Goal: Find specific page/section: Find specific page/section

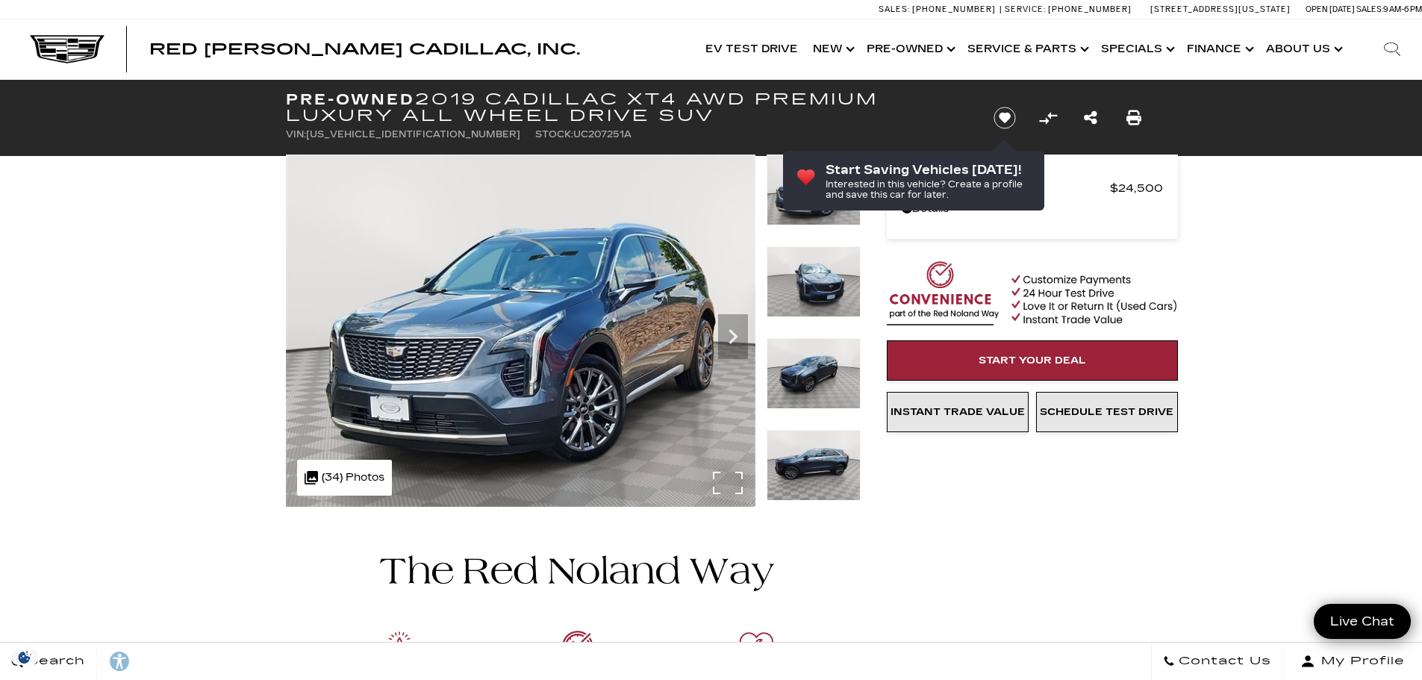
click at [364, 478] on div ".cls-1, .cls-3 { fill: #c50033; } .cls-1 { clip-rule: evenodd; } .cls-2 { clip-…" at bounding box center [344, 478] width 95 height 36
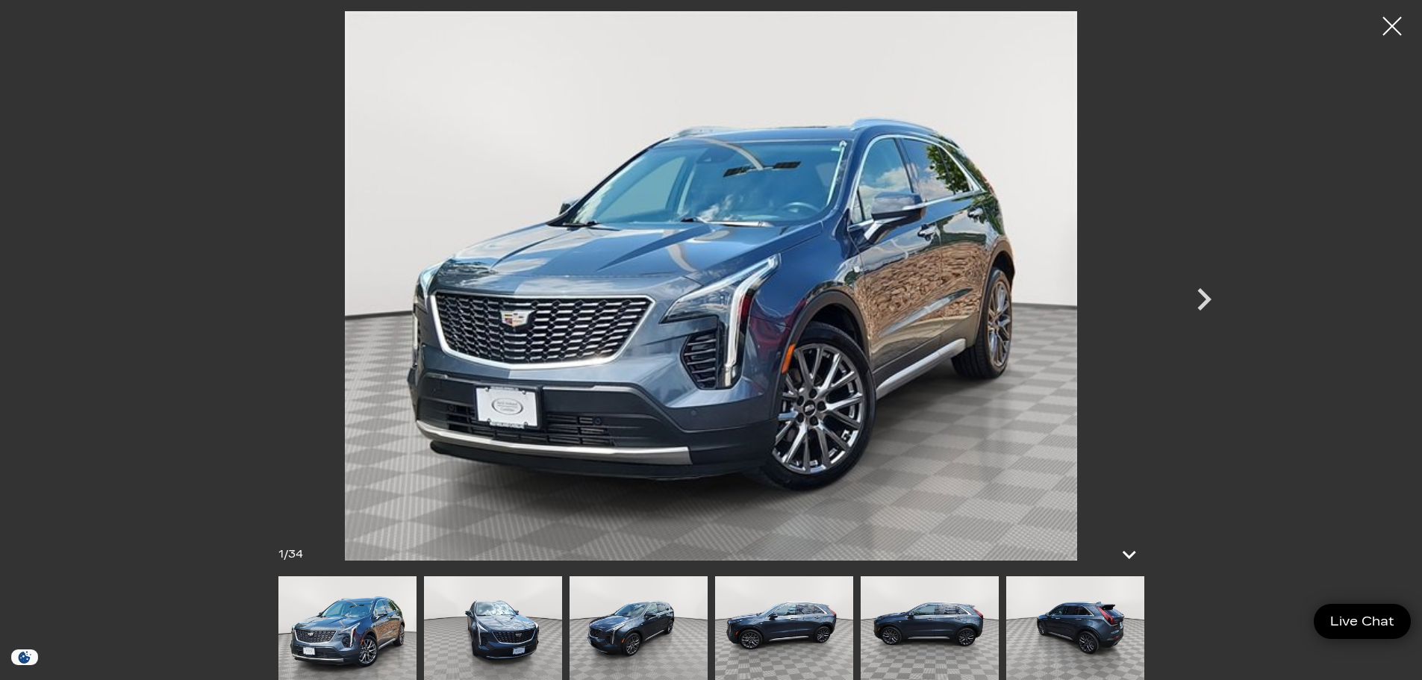
scroll to position [149, 0]
click at [1391, 27] on div at bounding box center [1393, 27] width 40 height 40
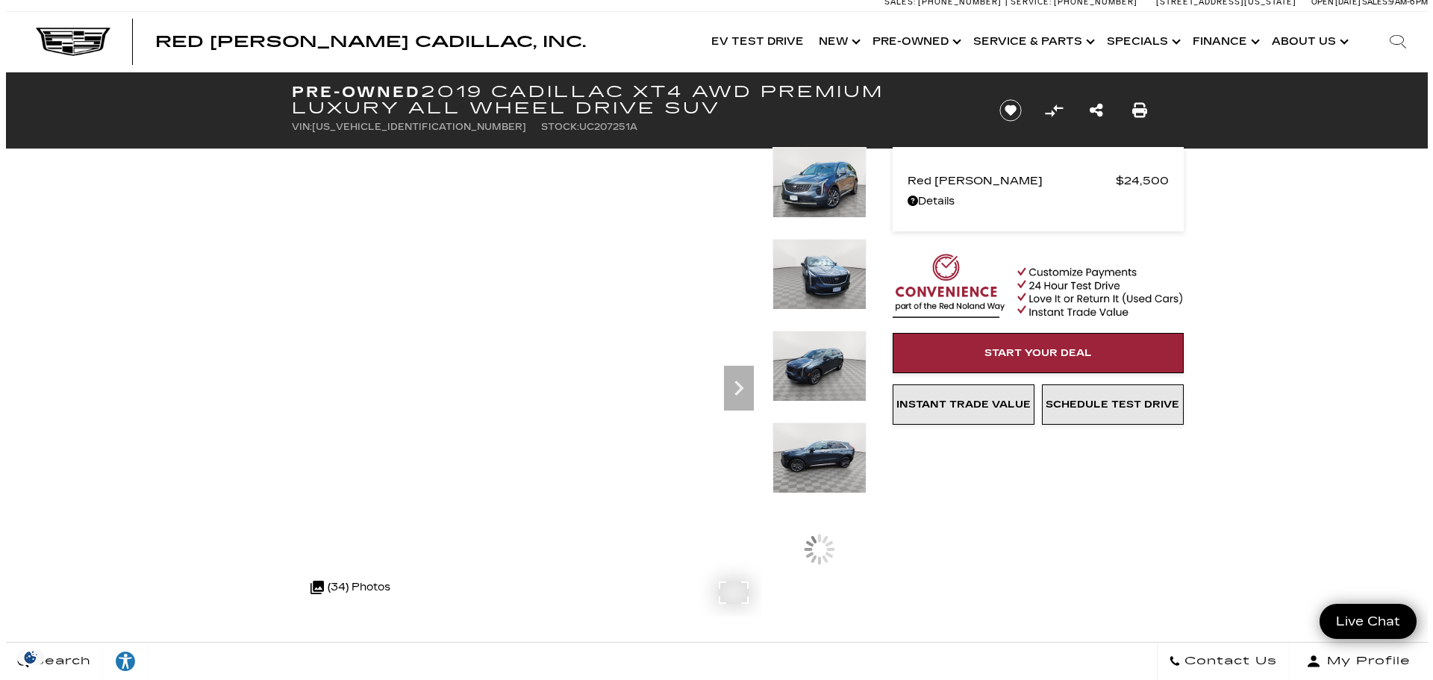
scroll to position [0, 0]
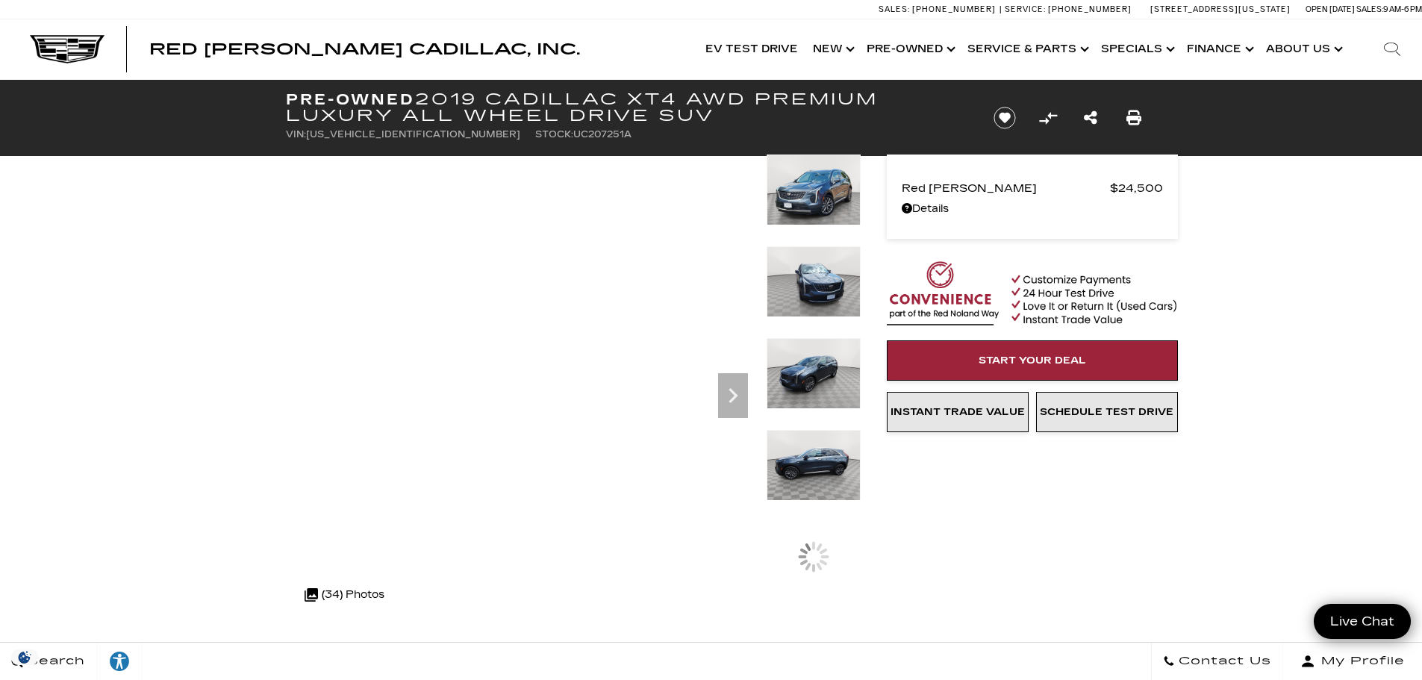
click at [384, 131] on span "1GYFZDR47KF207251" at bounding box center [413, 134] width 214 height 10
copy span "1GYFZDR47KF207251"
click at [1385, 47] on icon "Search" at bounding box center [1392, 49] width 18 height 18
paste input "[US_VEHICLE_IDENTIFICATION_NUMBER]"
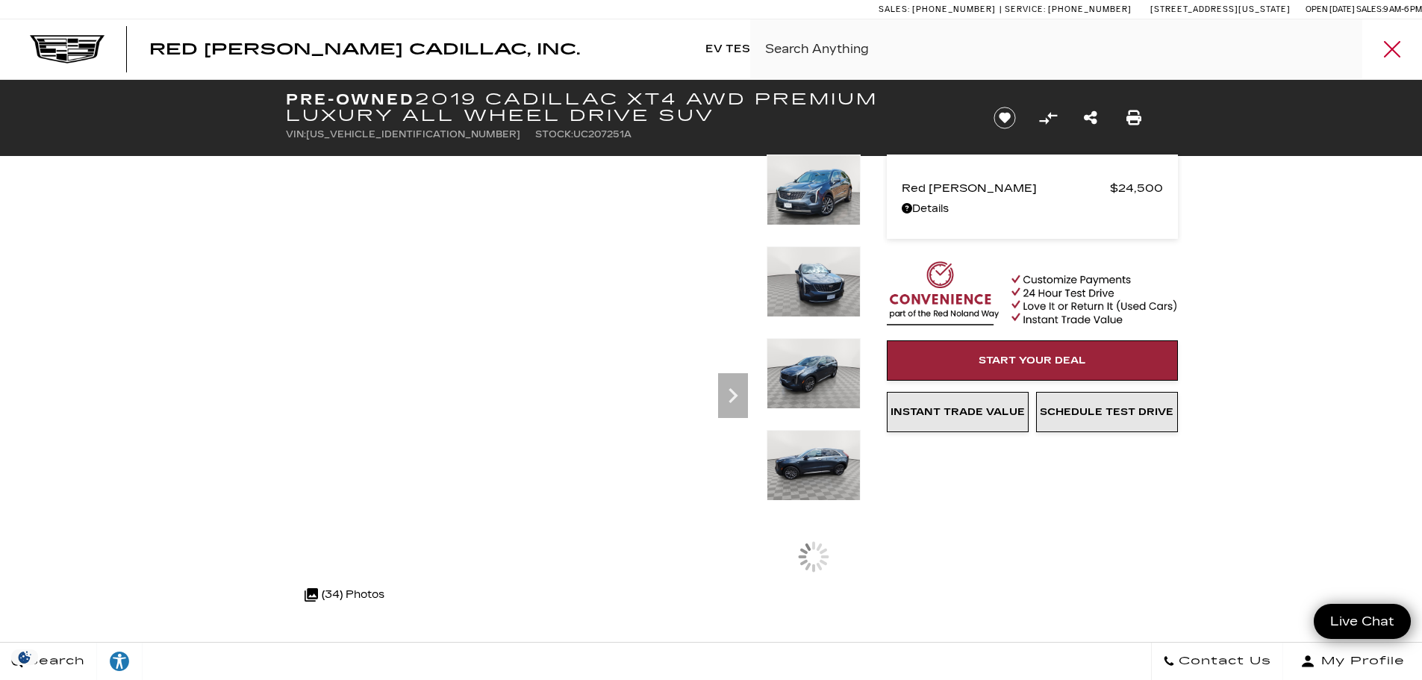
type input "[US_VEHICLE_IDENTIFICATION_NUMBER]"
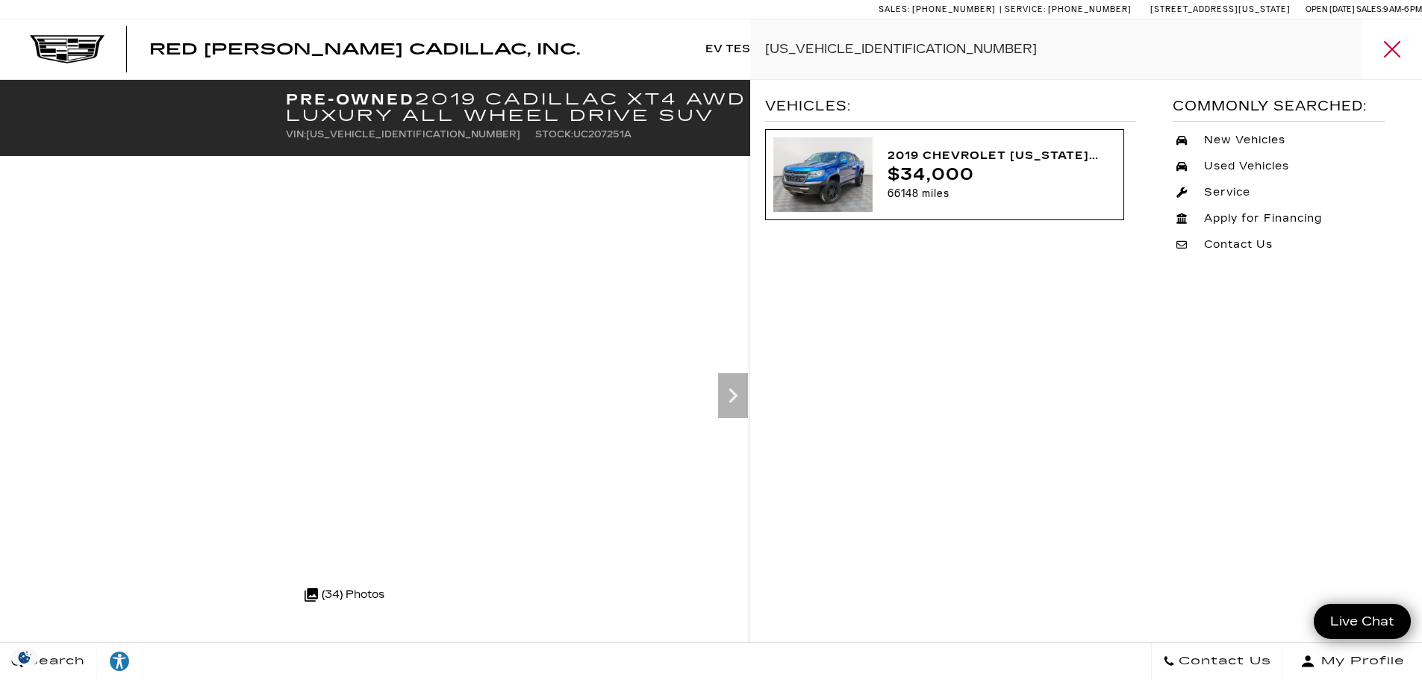
click at [922, 150] on div "2019 Chevrolet Colorado 4WD ZR2" at bounding box center [996, 155] width 217 height 19
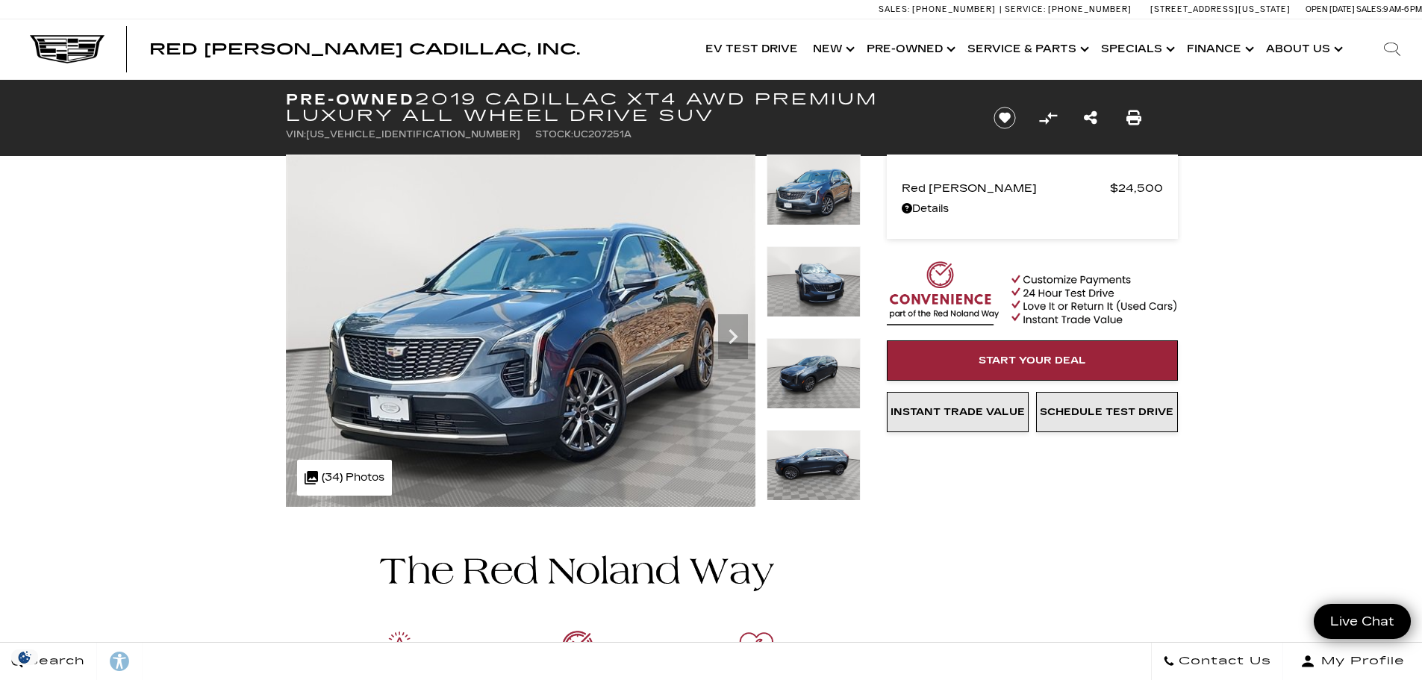
click at [1392, 54] on icon at bounding box center [1392, 49] width 18 height 18
paste input "[US_VEHICLE_IDENTIFICATION_NUMBER]"
type input "[US_VEHICLE_IDENTIFICATION_NUMBER]"
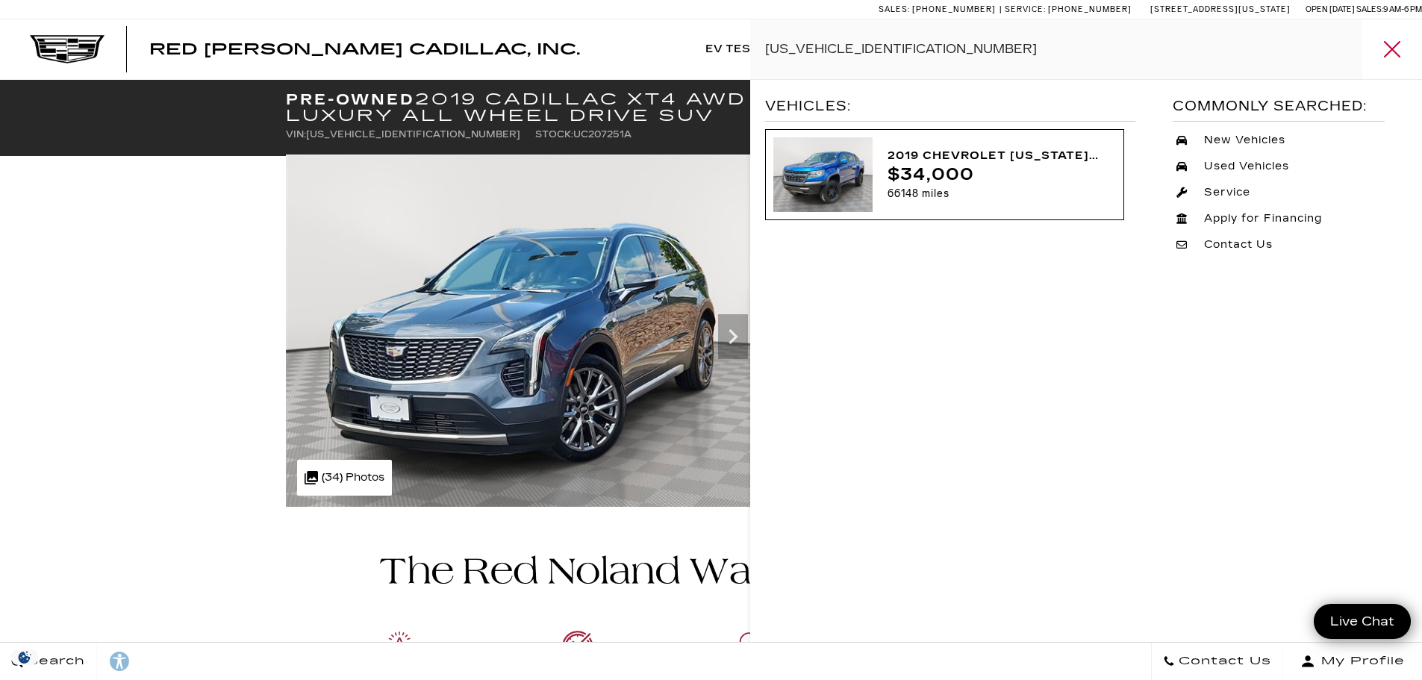
click at [881, 149] on div "2019 Chevrolet Colorado 4WD ZR2 Kinetic Blue Metallic $34,000 66148 miles UC140…" at bounding box center [996, 174] width 240 height 57
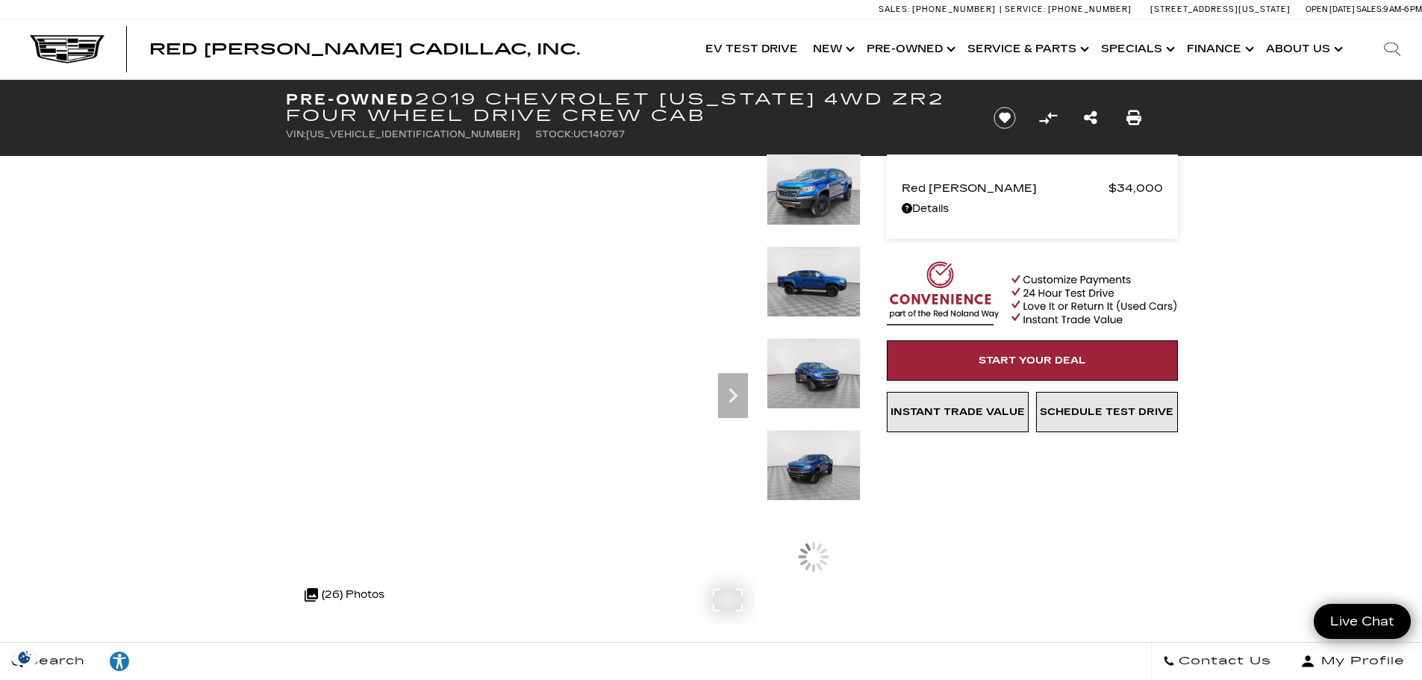
click at [332, 595] on div ".cls-1, .cls-3 { fill: #c50033; } .cls-1 { clip-rule: evenodd; } .cls-2 { clip-…" at bounding box center [344, 595] width 95 height 36
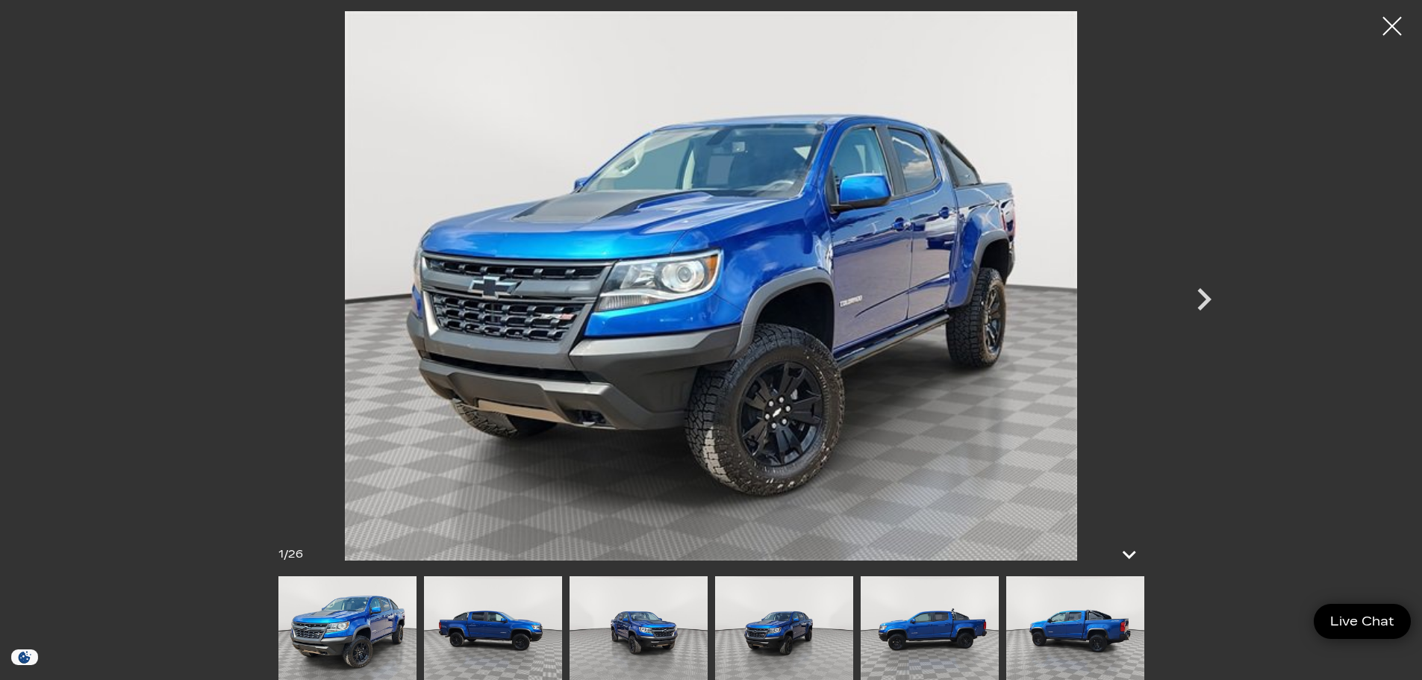
scroll to position [149, 0]
click at [1132, 558] on icon at bounding box center [1130, 554] width 18 height 11
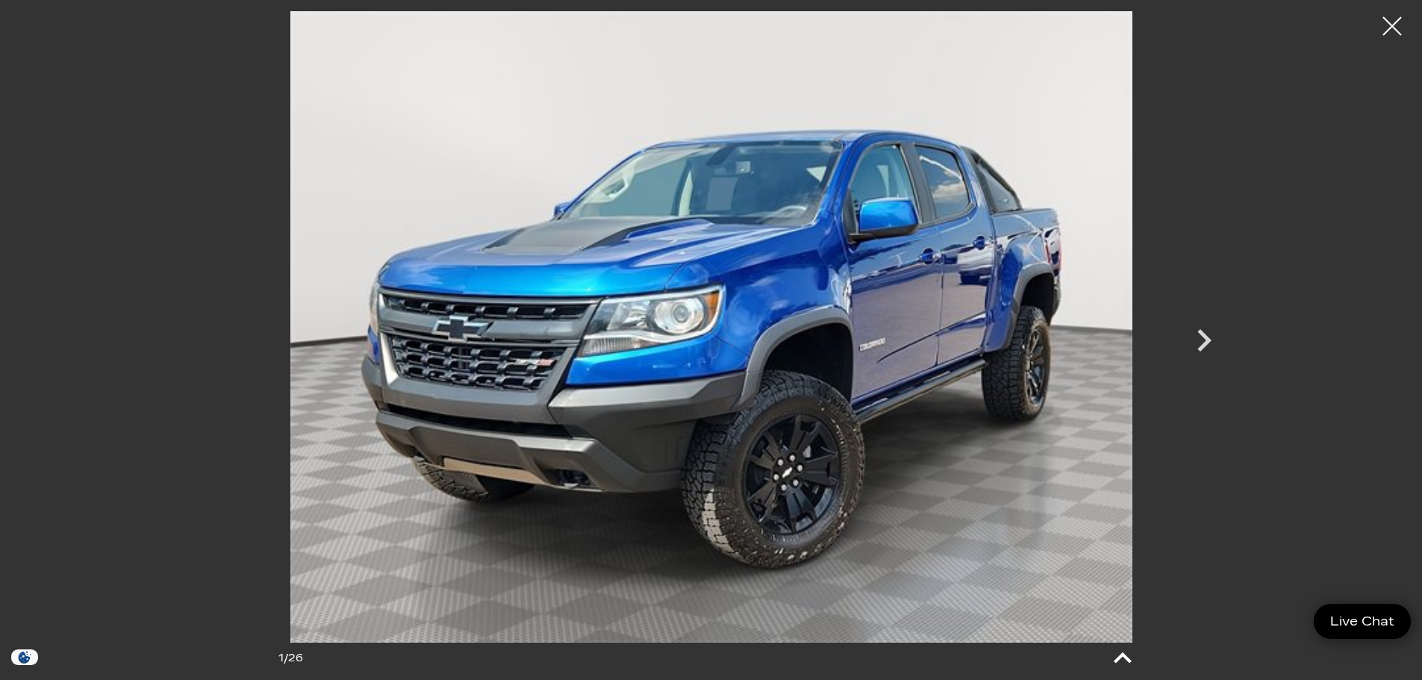
click at [1135, 655] on icon at bounding box center [1123, 658] width 36 height 36
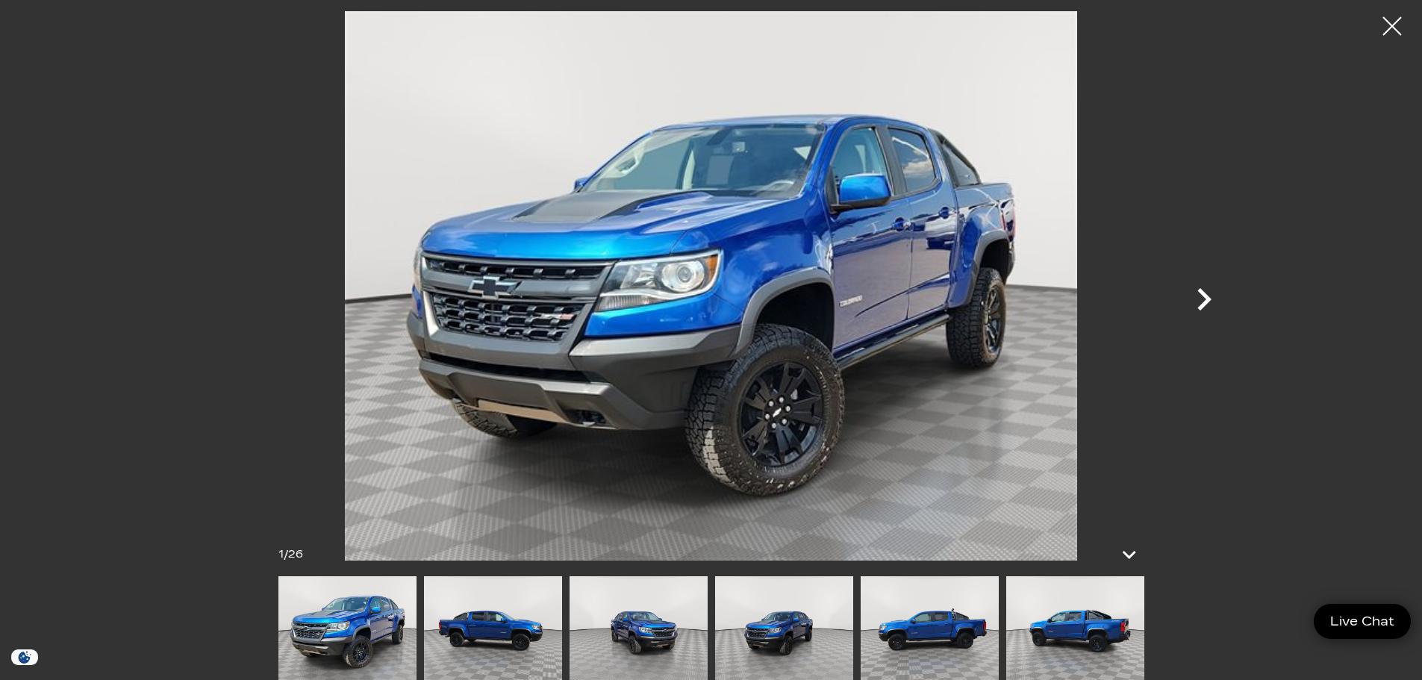
click at [1205, 304] on icon "Next" at bounding box center [1204, 299] width 14 height 22
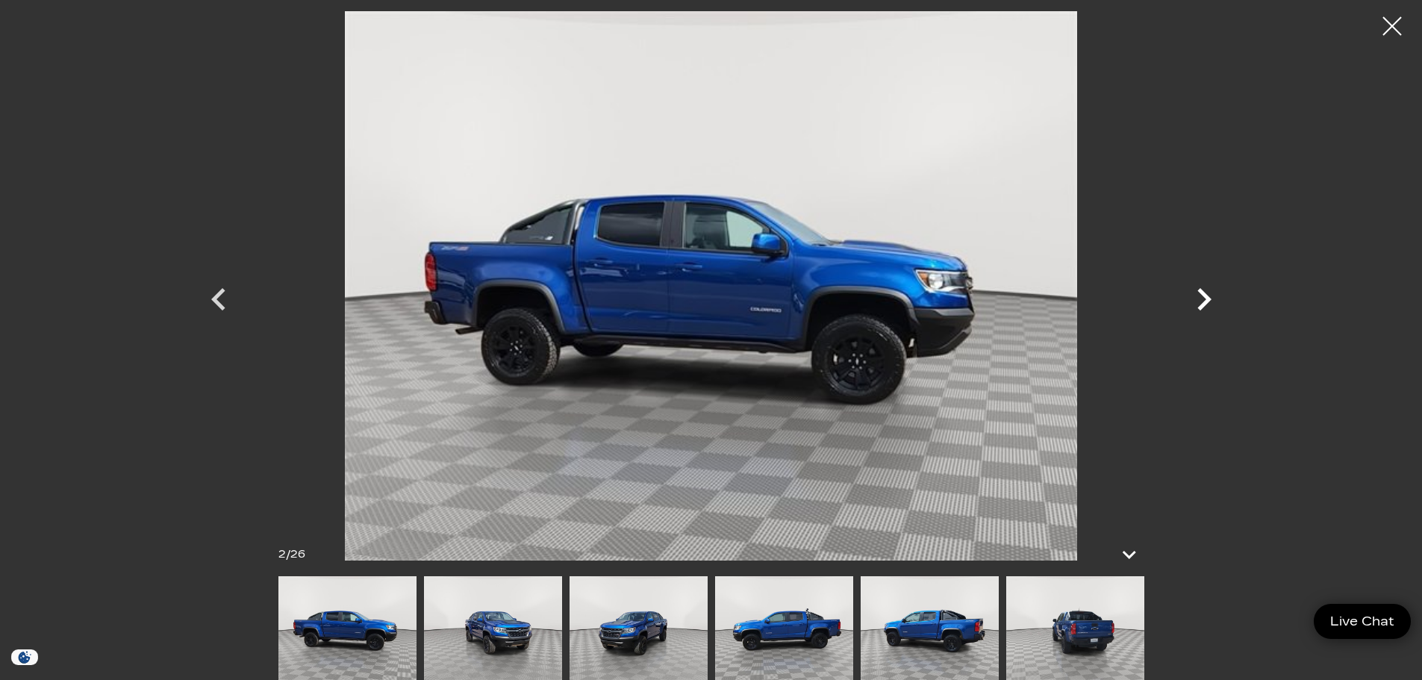
click at [1205, 305] on icon "Next" at bounding box center [1204, 299] width 14 height 22
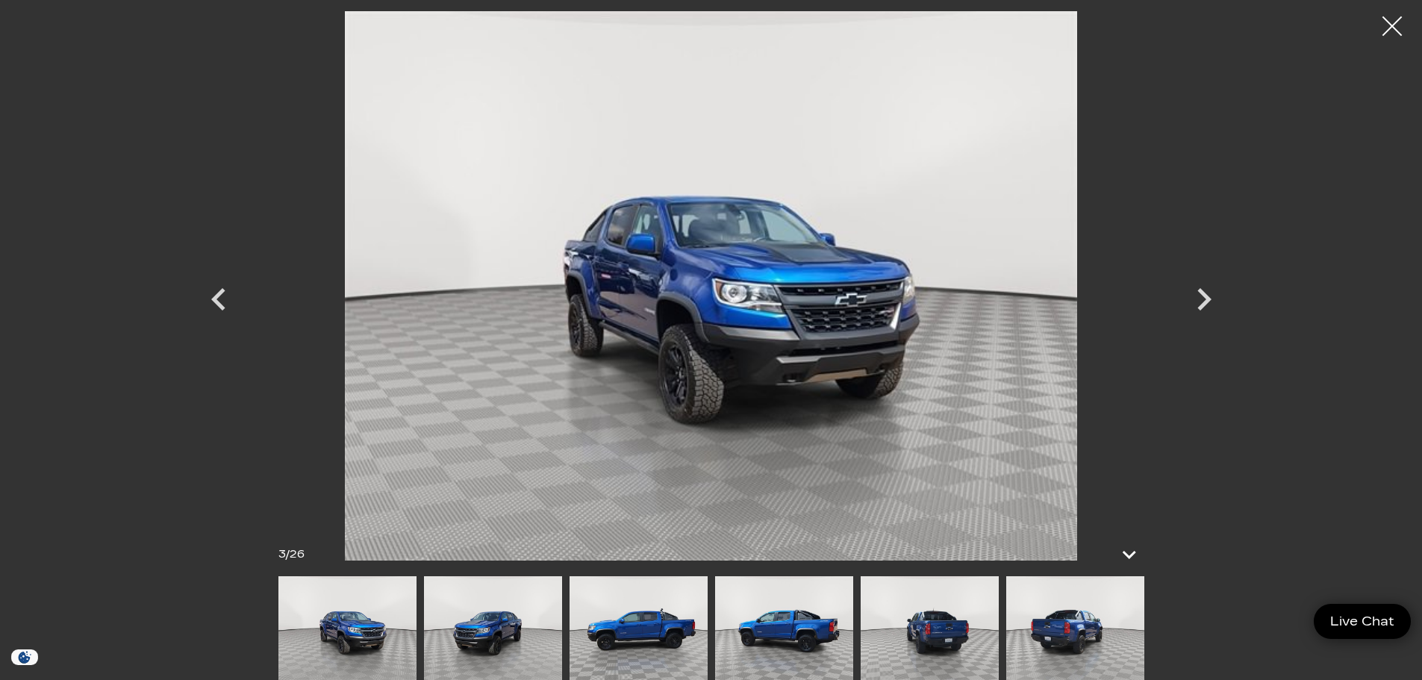
click at [1387, 31] on div at bounding box center [1393, 27] width 40 height 40
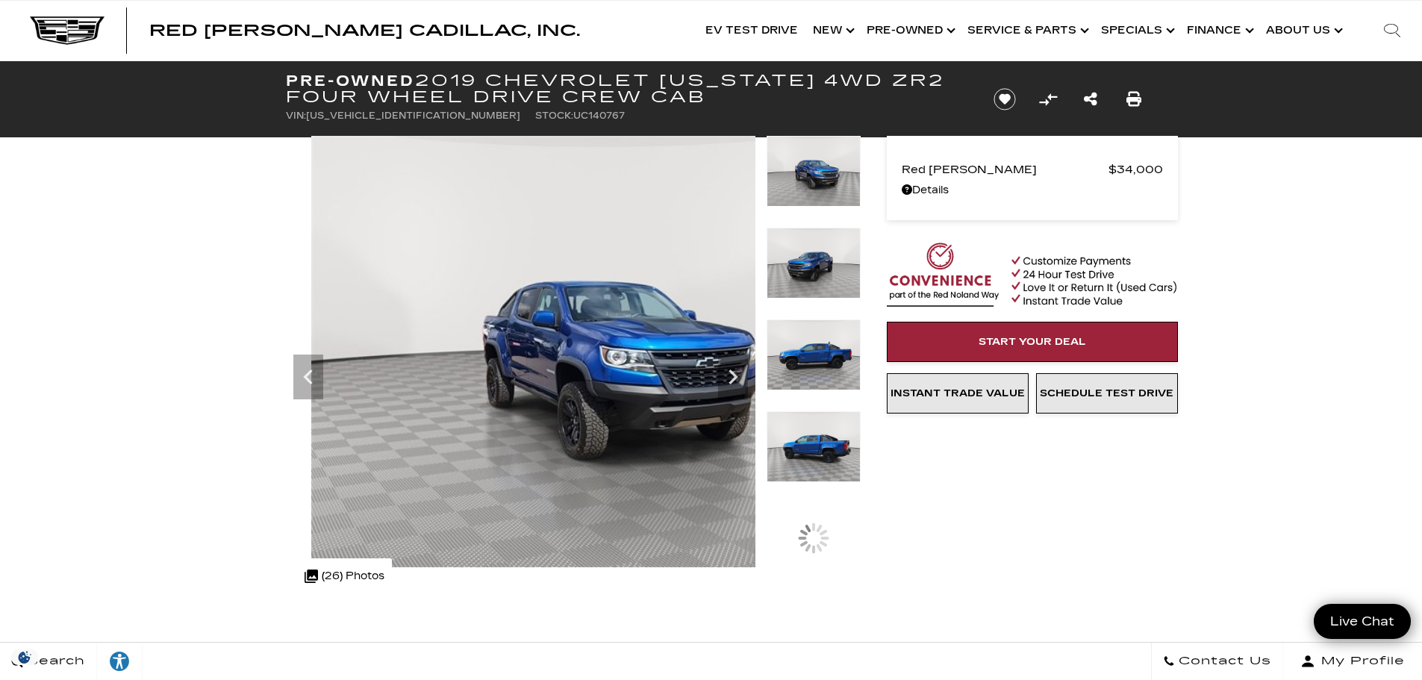
scroll to position [0, 0]
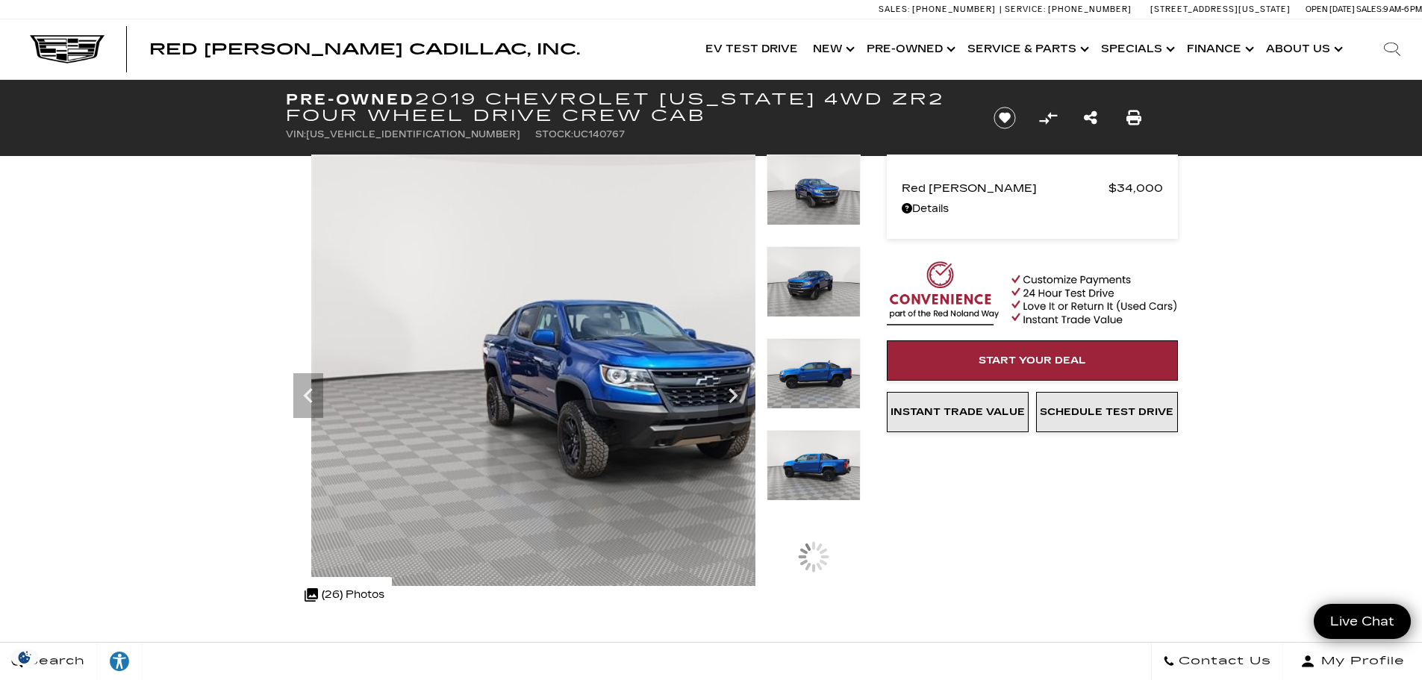
click at [338, 592] on div ".cls-1, .cls-3 { fill: #c50033; } .cls-1 { clip-rule: evenodd; } .cls-2 { clip-…" at bounding box center [344, 595] width 95 height 36
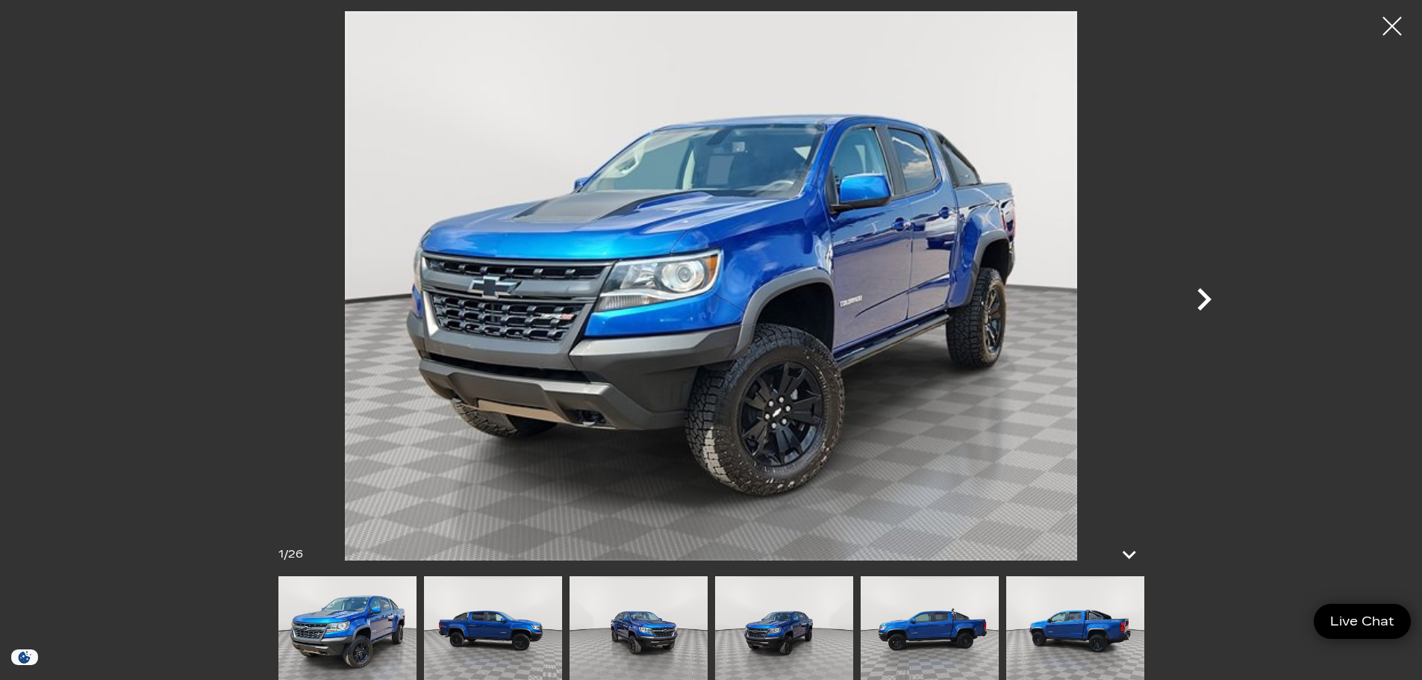
click at [1197, 302] on icon "Next" at bounding box center [1204, 299] width 45 height 45
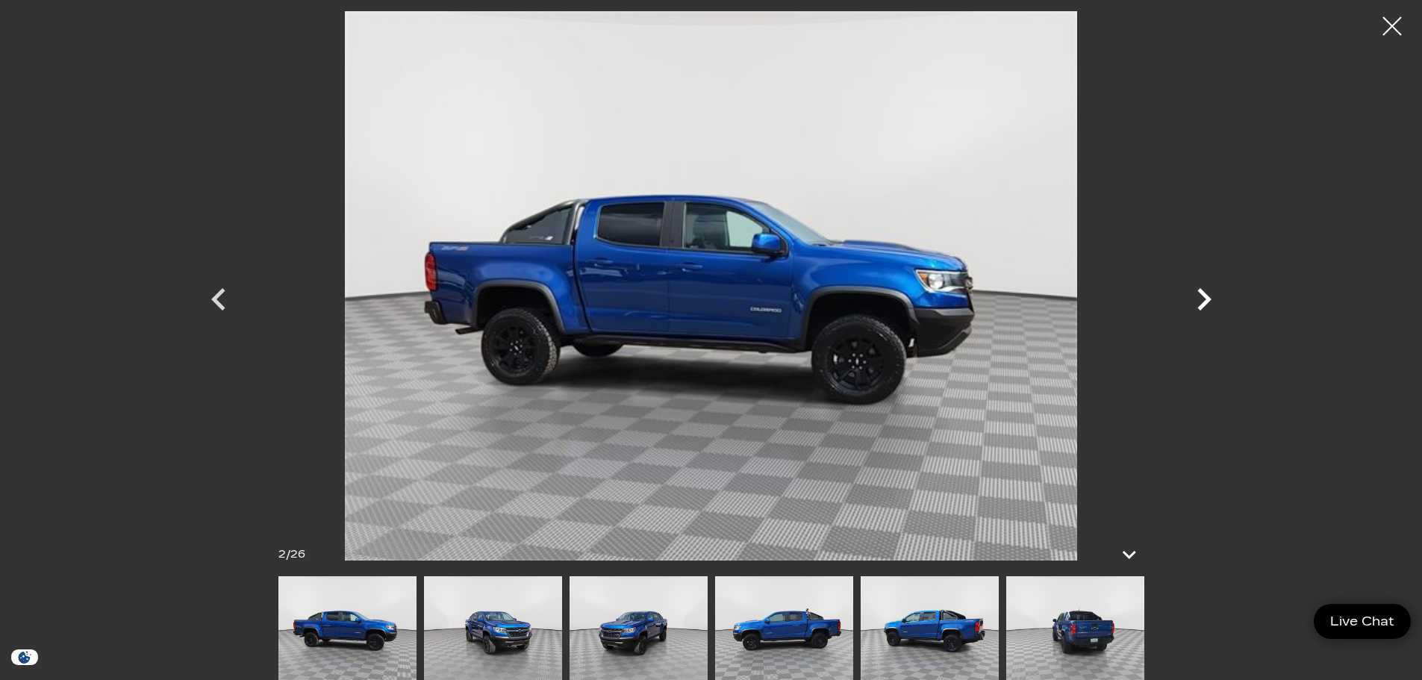
click at [1197, 302] on icon "Next" at bounding box center [1204, 299] width 45 height 45
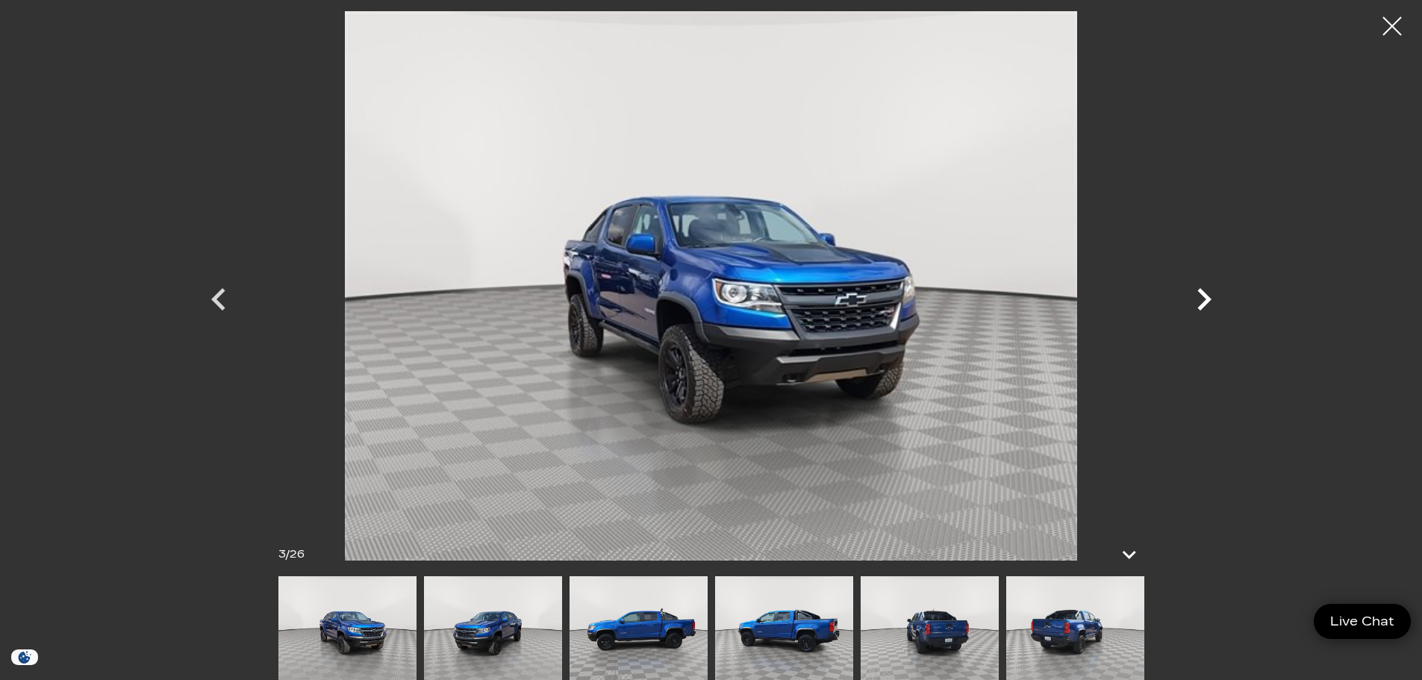
click at [1197, 302] on icon "Next" at bounding box center [1204, 299] width 45 height 45
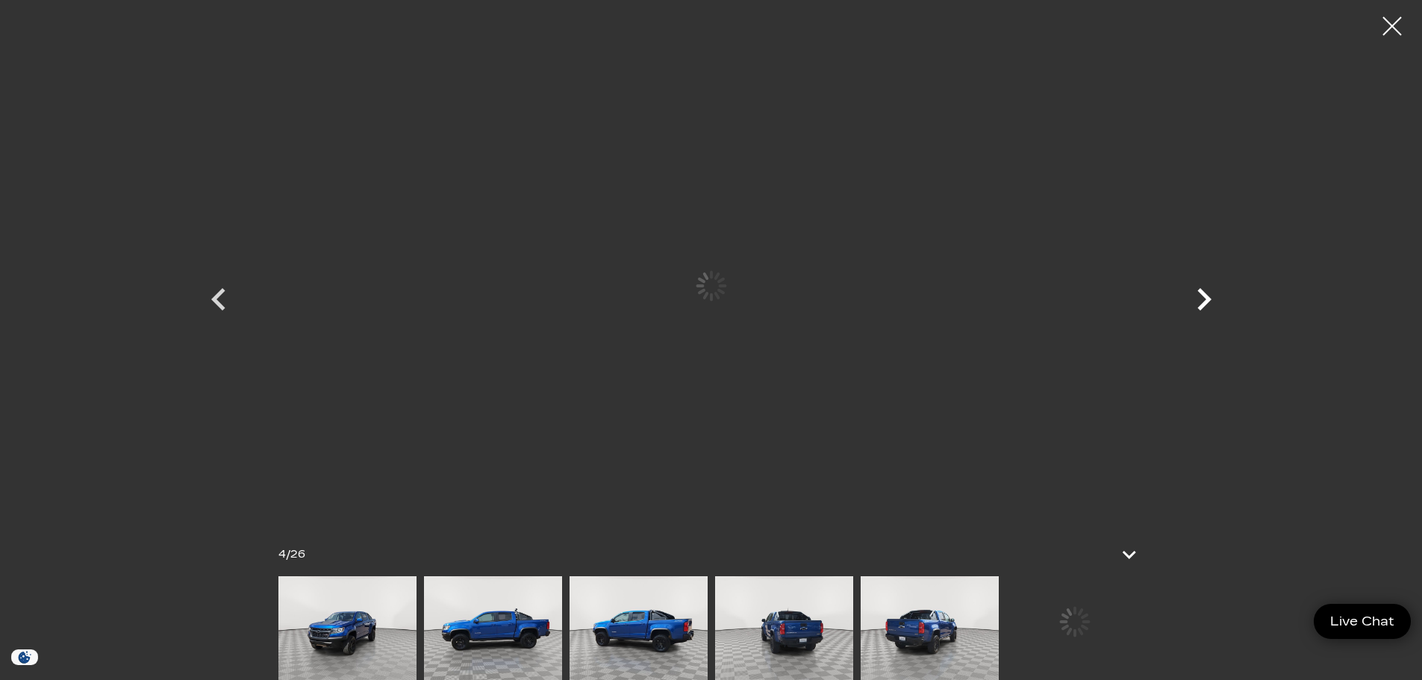
click at [1197, 302] on icon "Next" at bounding box center [1204, 299] width 45 height 45
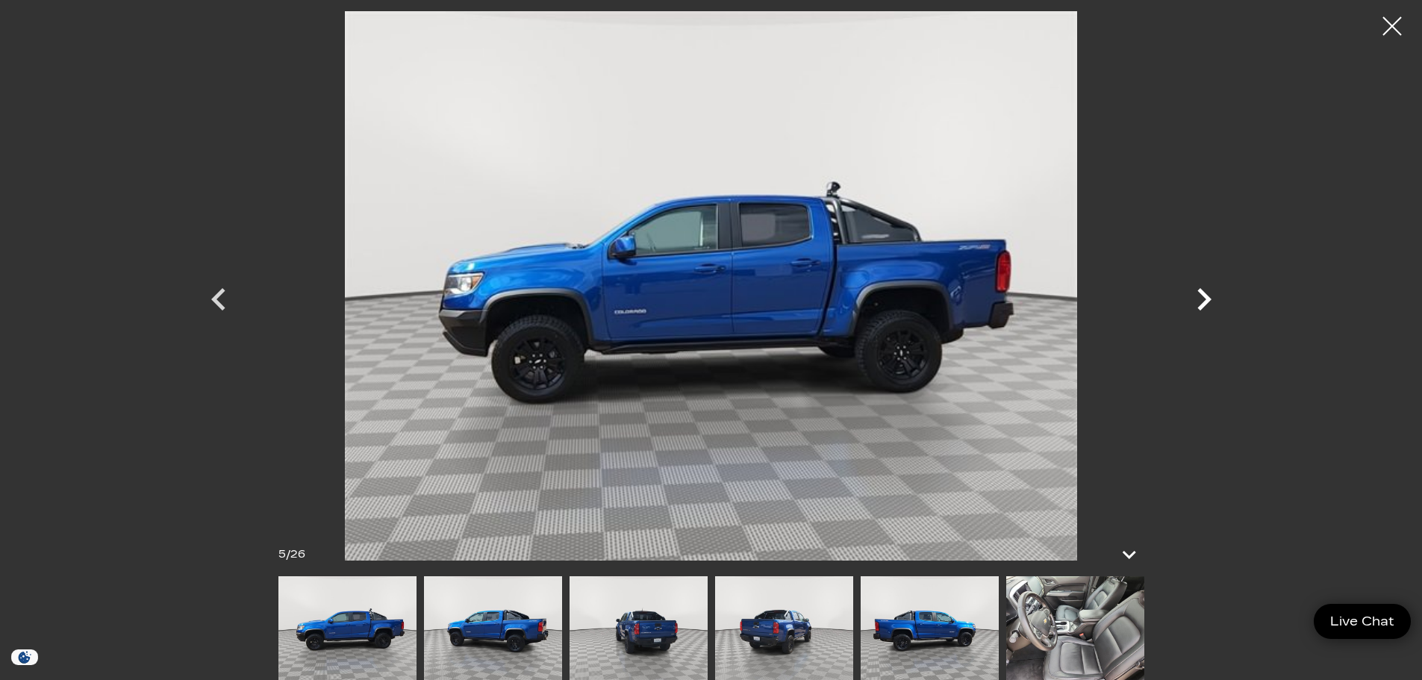
click at [1197, 302] on icon "Next" at bounding box center [1204, 299] width 45 height 45
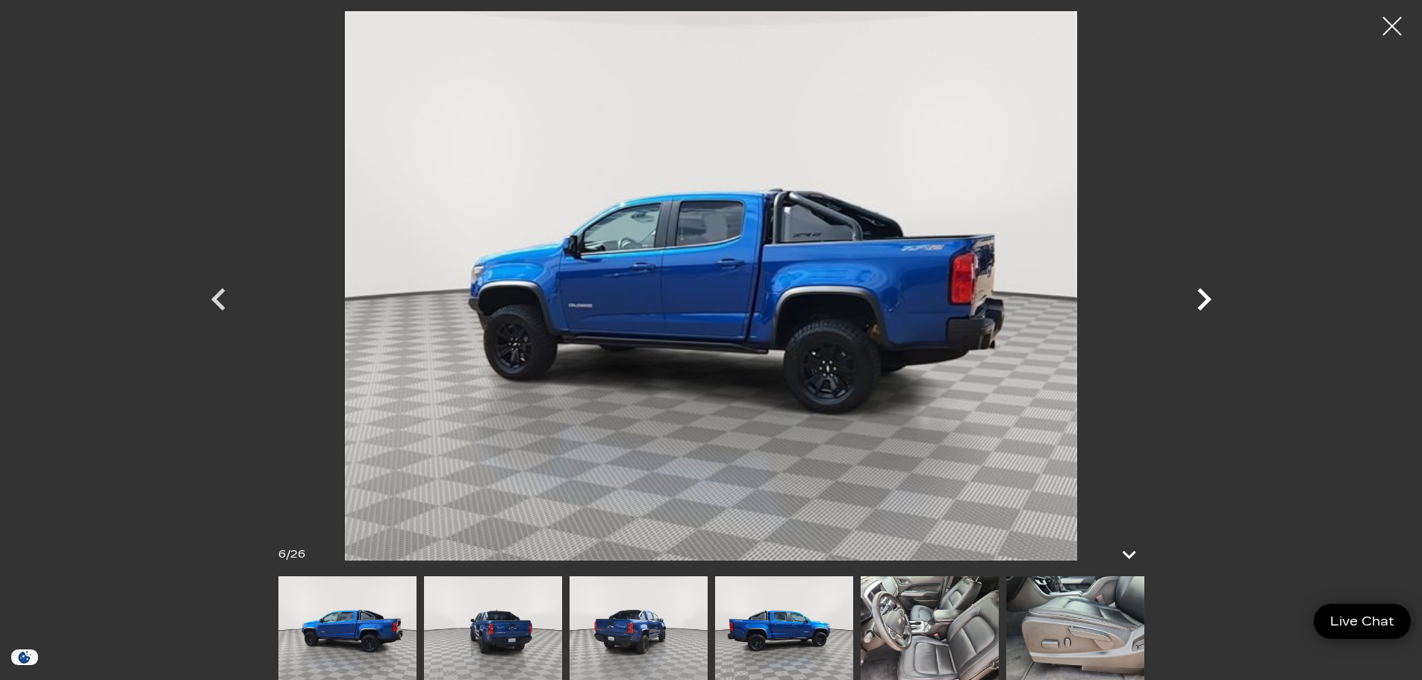
click at [1197, 302] on icon "Next" at bounding box center [1204, 299] width 45 height 45
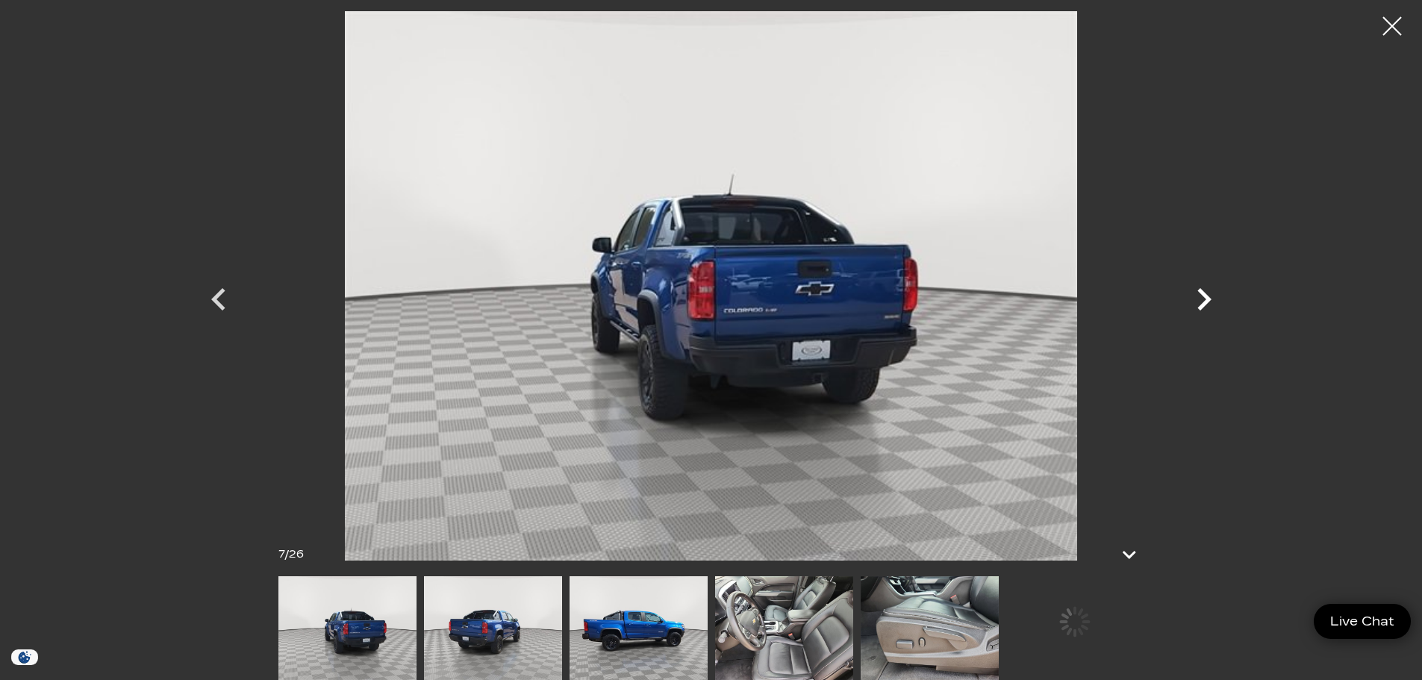
click at [1197, 302] on icon "Next" at bounding box center [1204, 299] width 45 height 45
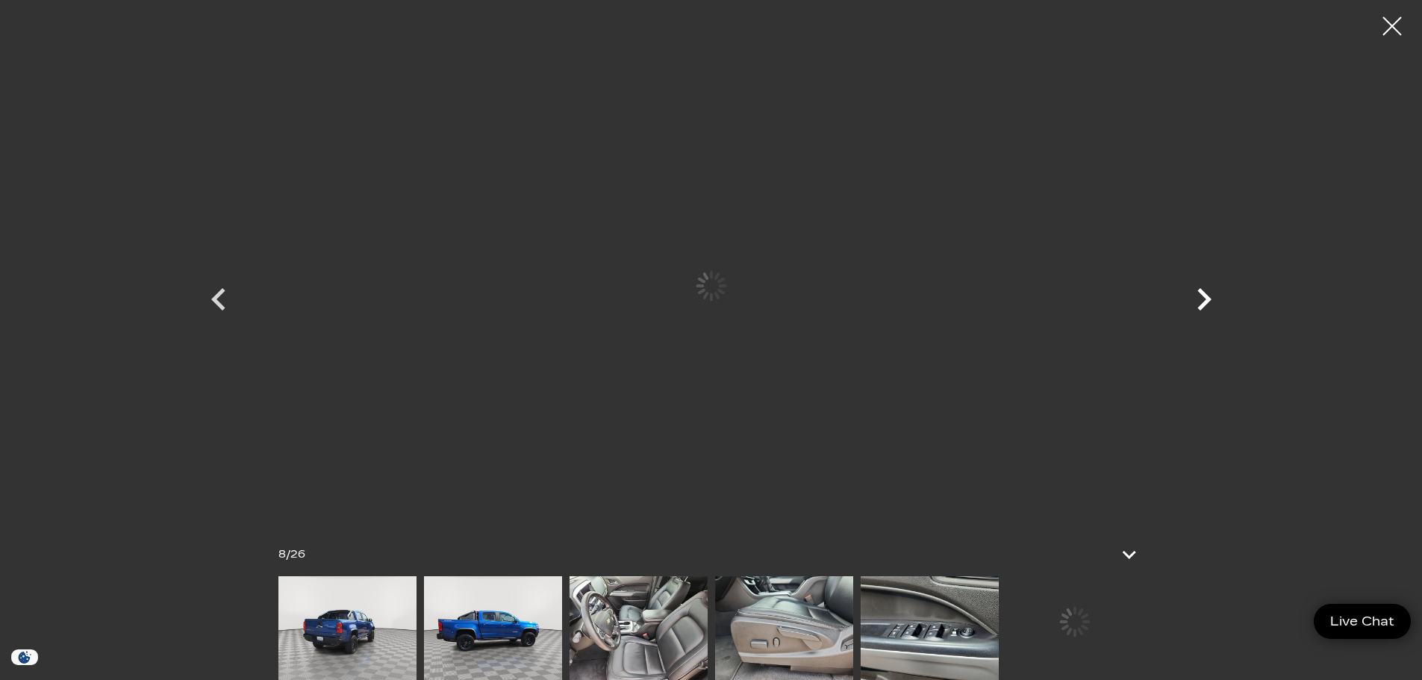
click at [1197, 302] on icon "Next" at bounding box center [1204, 299] width 45 height 45
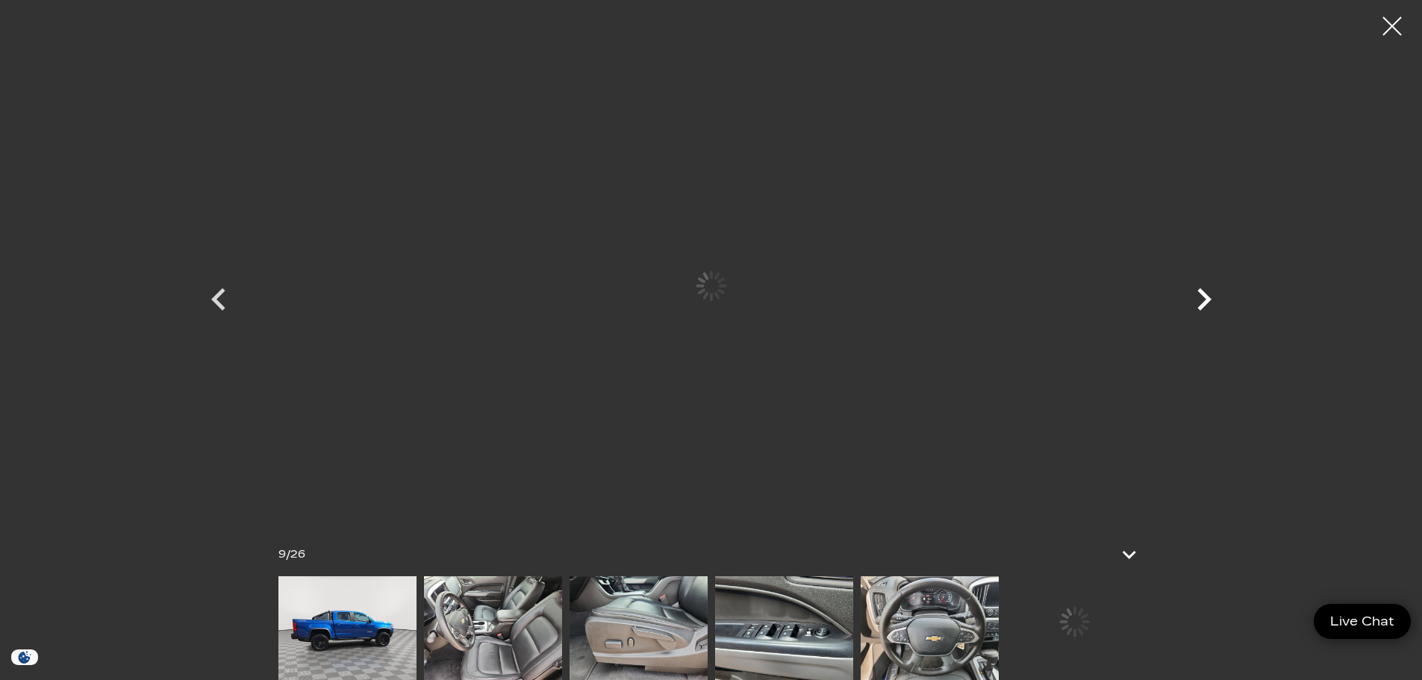
click at [1197, 302] on icon "Next" at bounding box center [1204, 299] width 45 height 45
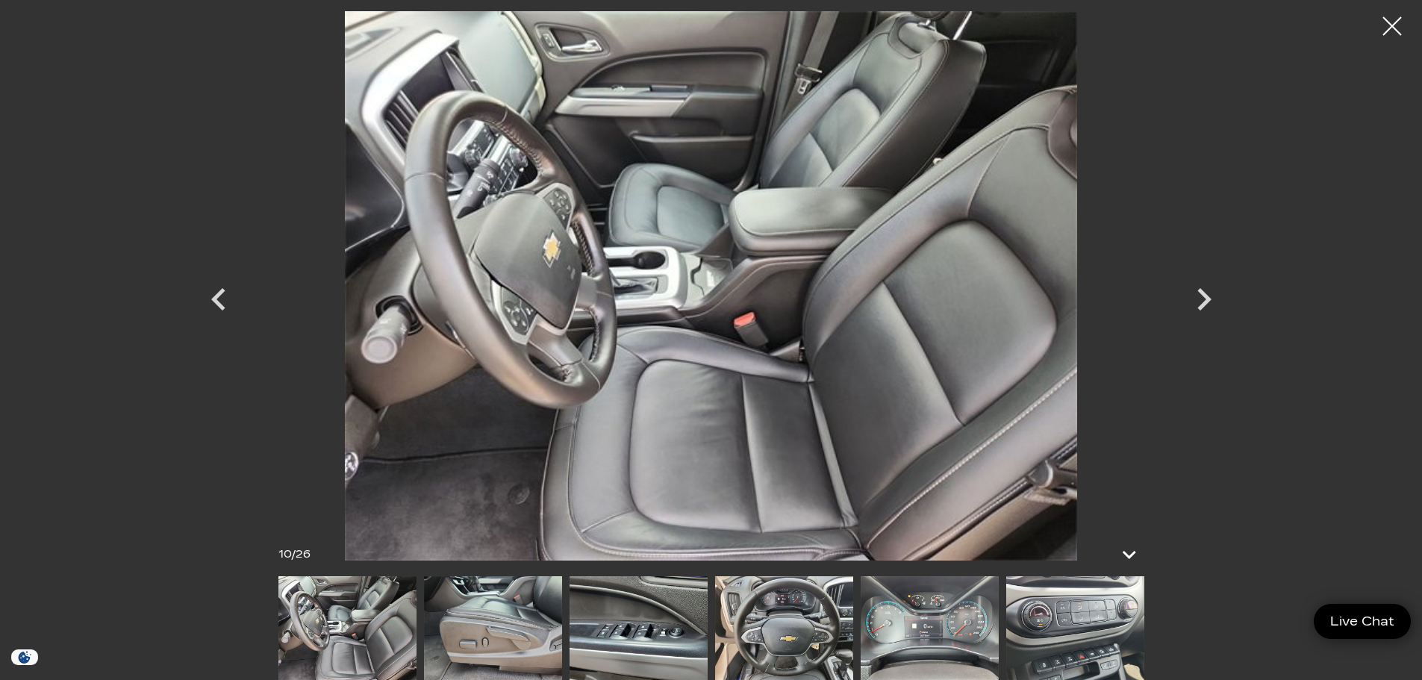
click at [1384, 24] on div at bounding box center [1391, 25] width 37 height 37
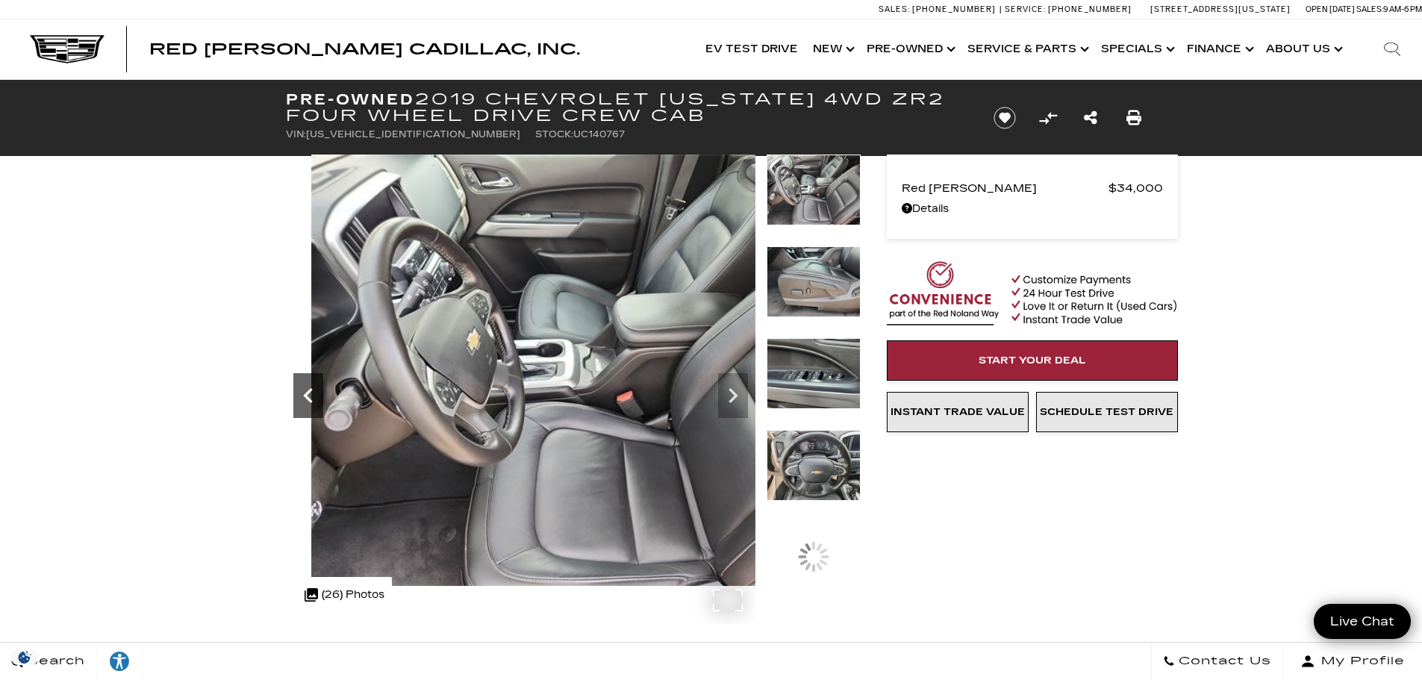
click at [316, 397] on icon "Previous" at bounding box center [308, 396] width 30 height 30
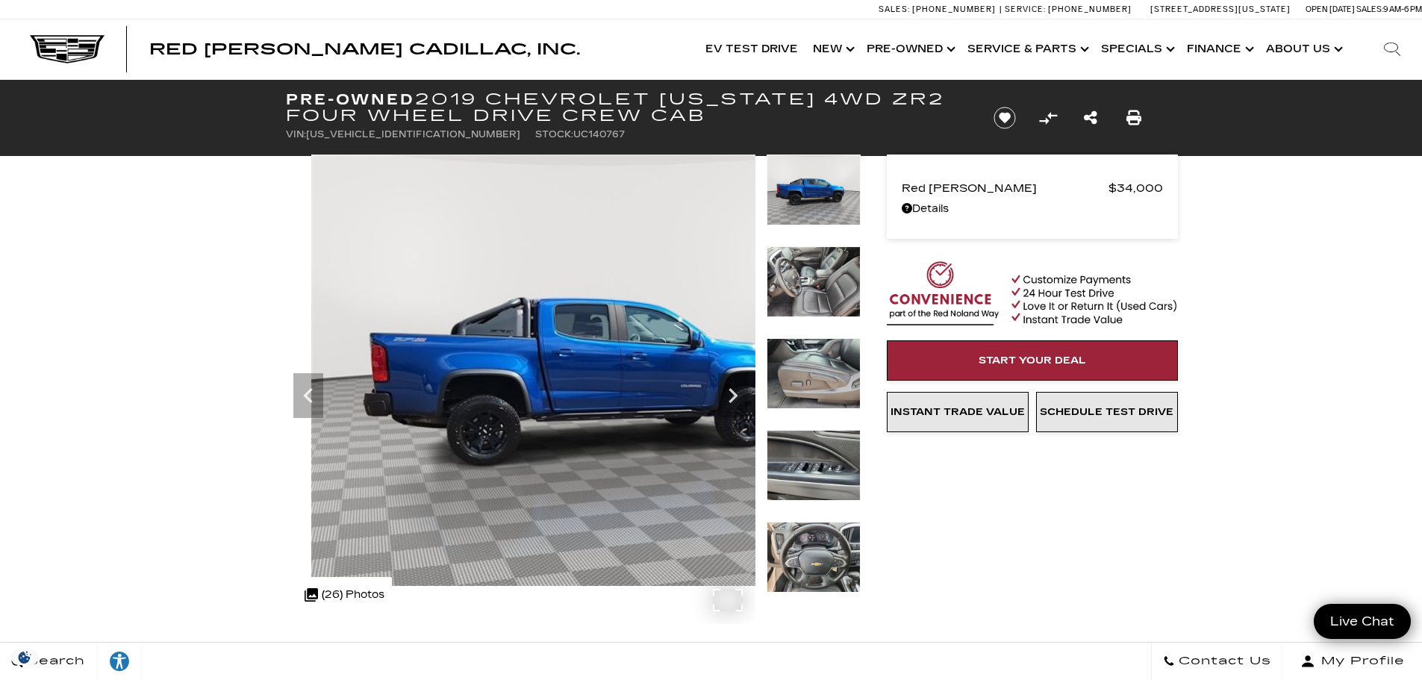
click at [333, 593] on div ".cls-1, .cls-3 { fill: #c50033; } .cls-1 { clip-rule: evenodd; } .cls-2 { clip-…" at bounding box center [344, 595] width 95 height 36
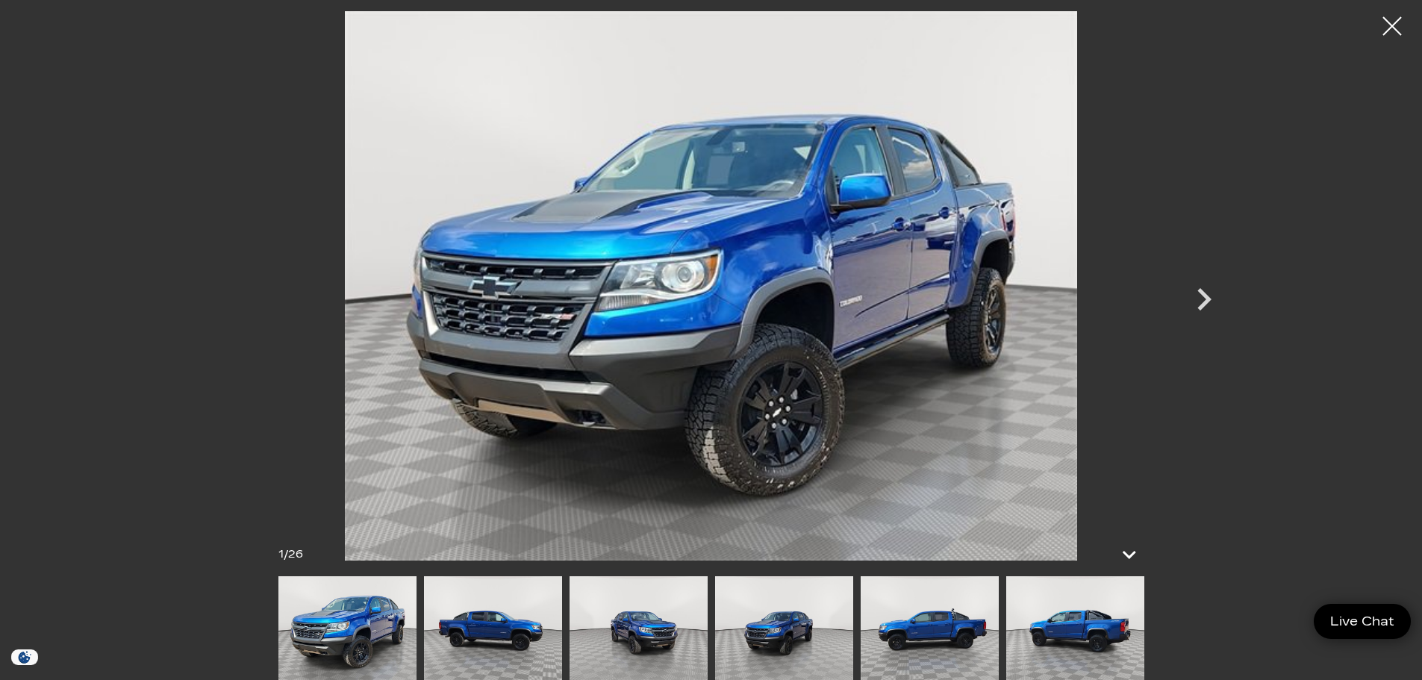
scroll to position [149, 0]
click at [1132, 557] on icon at bounding box center [1130, 554] width 18 height 11
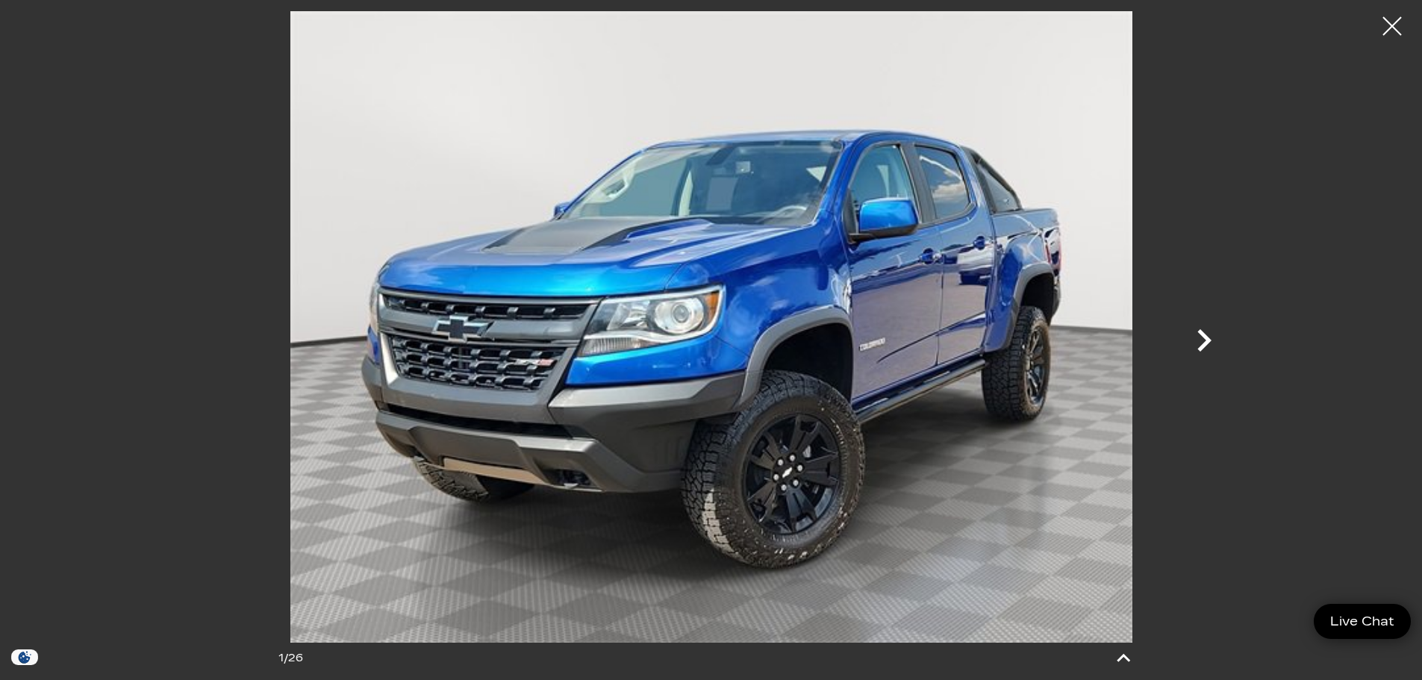
click at [1211, 336] on icon "Next" at bounding box center [1204, 340] width 45 height 45
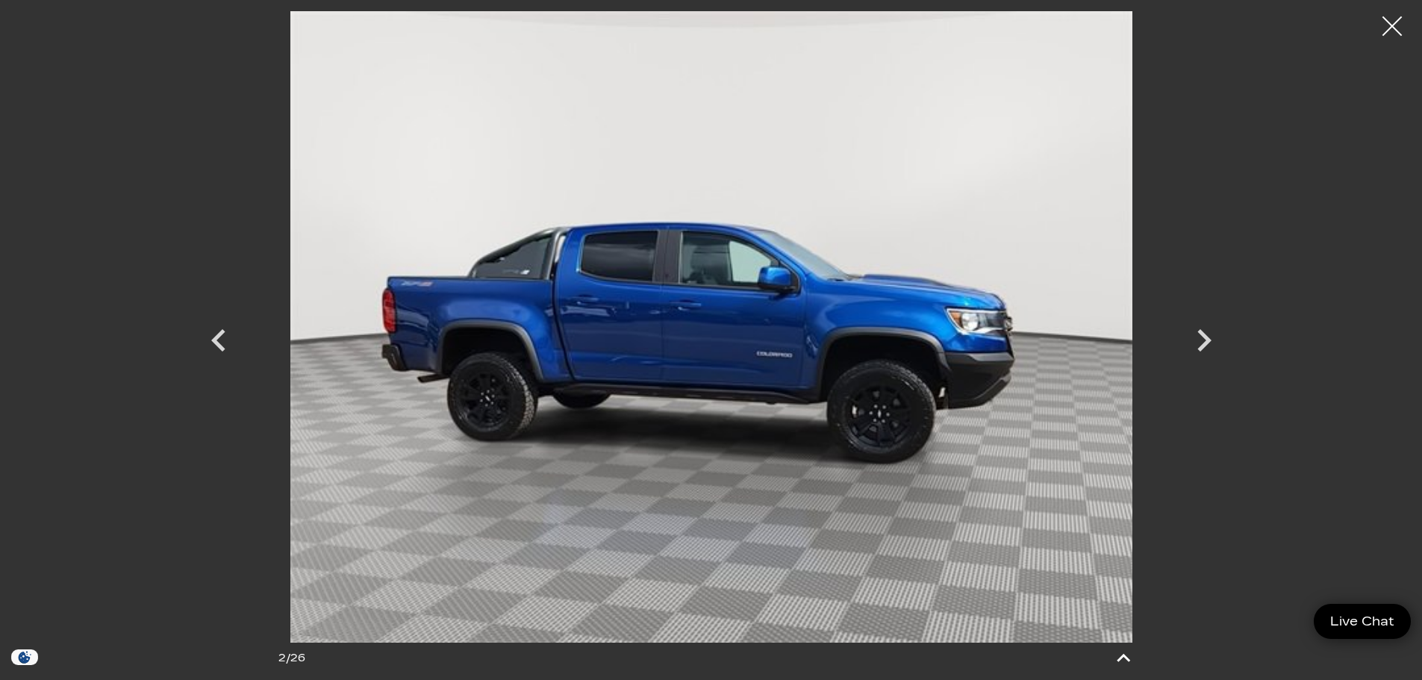
click at [1391, 32] on div at bounding box center [1393, 27] width 40 height 40
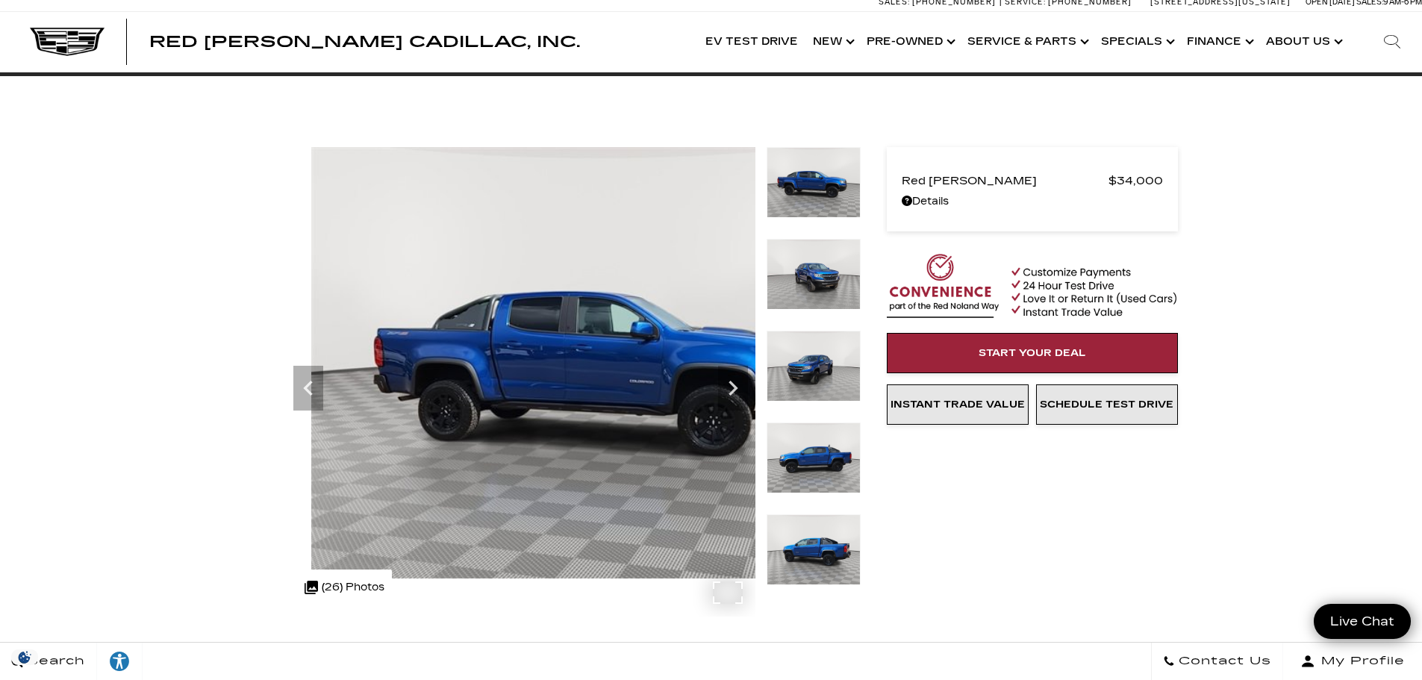
scroll to position [0, 0]
